Goal: Navigation & Orientation: Find specific page/section

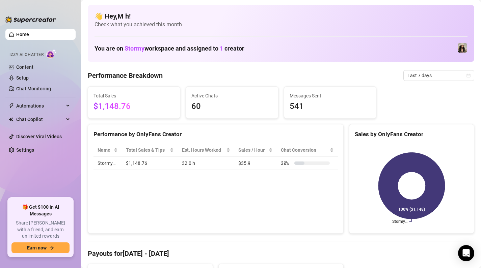
click at [8, 61] on div "Izzy AI Chatter" at bounding box center [40, 53] width 72 height 15
click at [16, 64] on link "Content" at bounding box center [24, 66] width 17 height 5
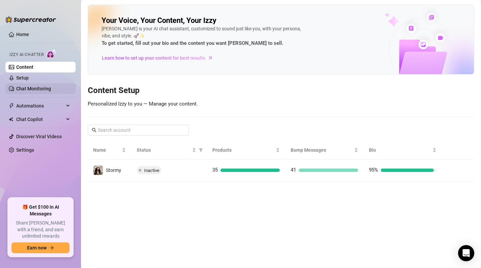
click at [38, 91] on link "Chat Monitoring" at bounding box center [33, 88] width 35 height 5
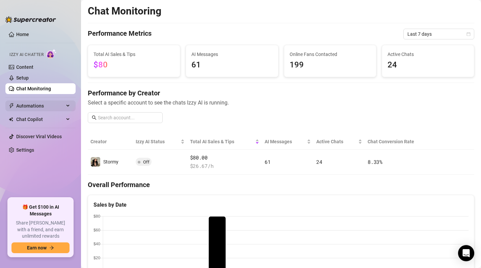
click at [33, 110] on span "Automations" at bounding box center [40, 106] width 48 height 11
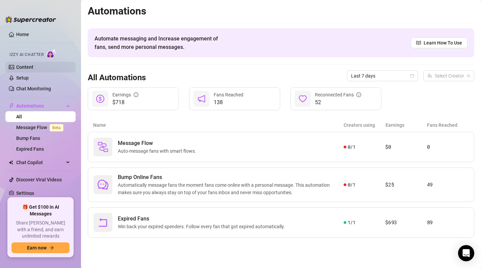
click at [30, 70] on link "Content" at bounding box center [24, 66] width 17 height 5
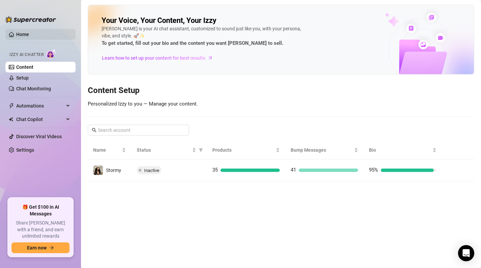
click at [29, 36] on link "Home" at bounding box center [22, 34] width 13 height 5
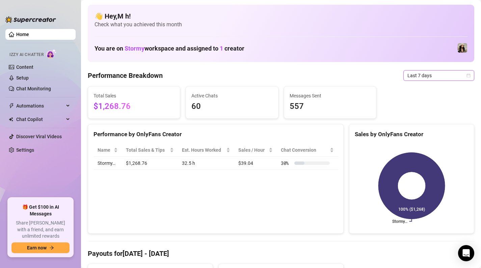
click at [452, 74] on span "Last 7 days" at bounding box center [439, 76] width 63 height 10
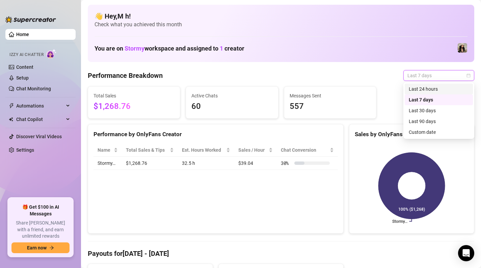
click at [433, 89] on div "Last 24 hours" at bounding box center [439, 88] width 60 height 7
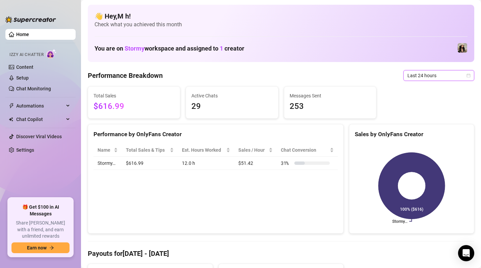
click at [468, 76] on icon "calendar" at bounding box center [469, 76] width 4 height 4
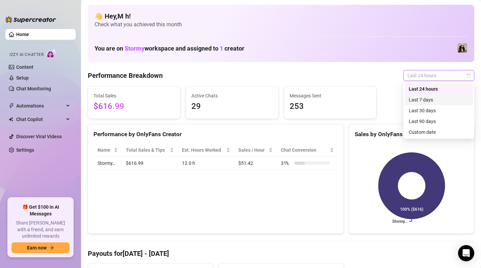
click at [441, 102] on div "Last 7 days" at bounding box center [439, 99] width 60 height 7
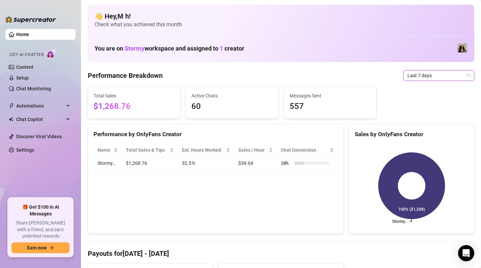
click at [470, 74] on icon "calendar" at bounding box center [469, 76] width 4 height 4
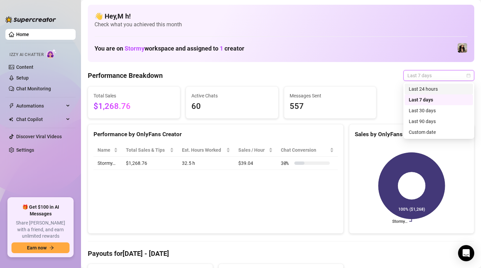
click at [441, 89] on div "Last 24 hours" at bounding box center [439, 88] width 60 height 7
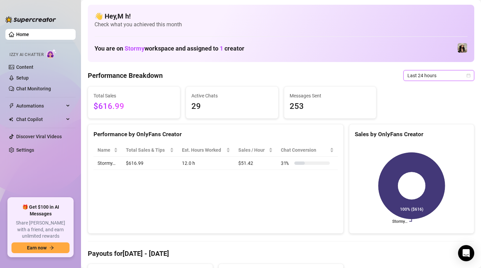
click at [458, 75] on span "Last 24 hours" at bounding box center [439, 76] width 63 height 10
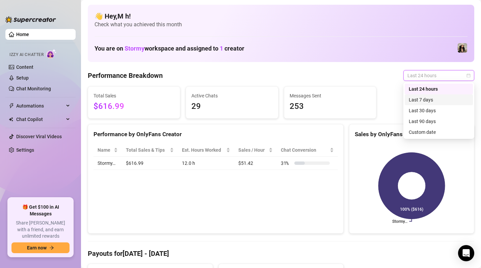
click at [440, 101] on div "Last 7 days" at bounding box center [439, 99] width 60 height 7
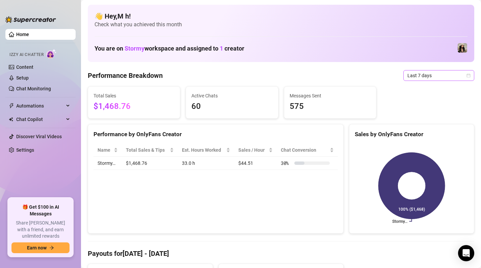
click at [433, 74] on span "Last 7 days" at bounding box center [439, 76] width 63 height 10
click at [446, 77] on span "Last 7 days" at bounding box center [439, 76] width 63 height 10
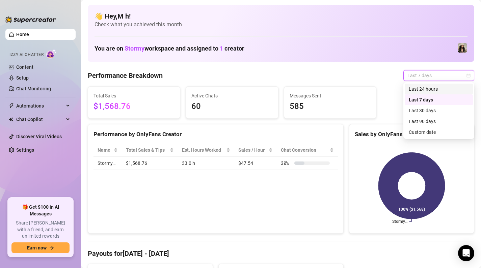
click at [422, 90] on div "Last 24 hours" at bounding box center [439, 88] width 60 height 7
click at [447, 77] on span "Last 24 hours" at bounding box center [439, 76] width 63 height 10
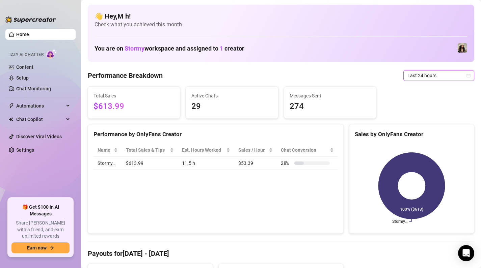
click at [444, 79] on span "Last 24 hours" at bounding box center [439, 76] width 63 height 10
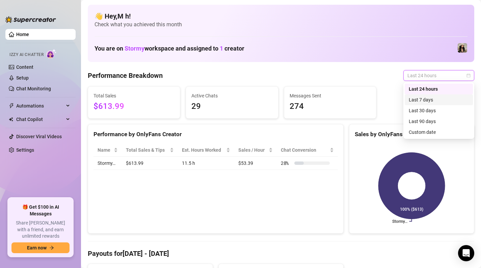
click at [428, 98] on div "Last 7 days" at bounding box center [439, 99] width 60 height 7
